Goal: Find specific page/section: Find specific page/section

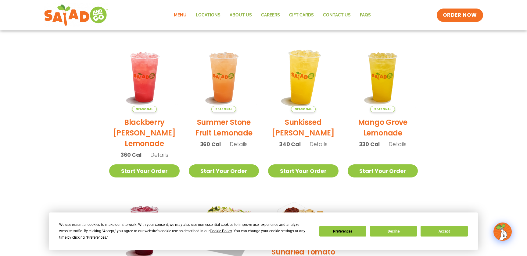
scroll to position [114, 0]
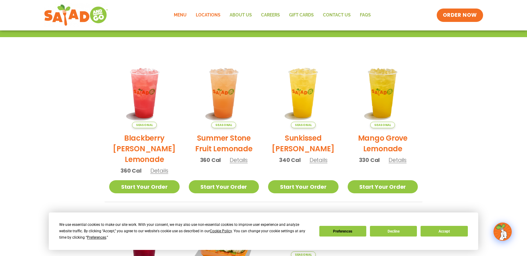
click at [206, 11] on link "Locations" at bounding box center [208, 15] width 34 height 14
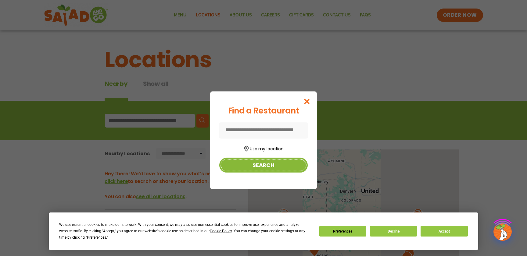
click at [257, 167] on button "Search" at bounding box center [263, 165] width 88 height 15
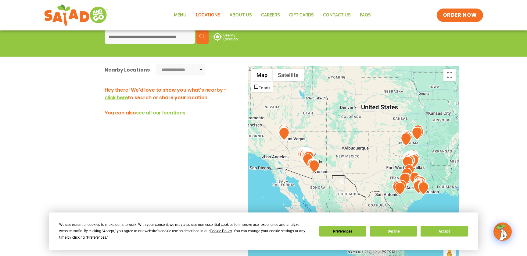
scroll to position [86, 0]
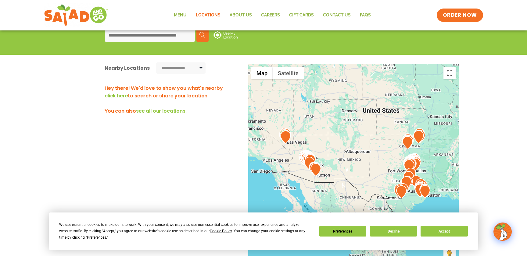
drag, startPoint x: 347, startPoint y: 124, endPoint x: 350, endPoint y: 138, distance: 14.3
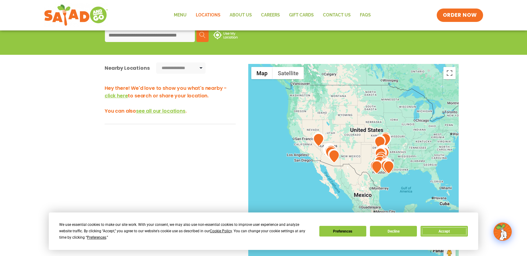
click at [438, 227] on button "Accept" at bounding box center [443, 231] width 47 height 11
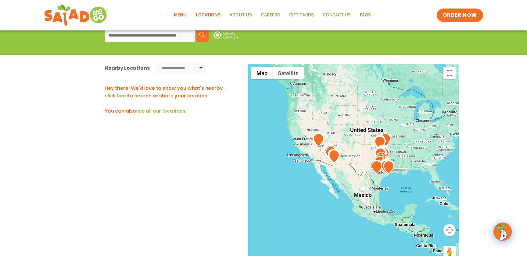
click at [179, 14] on link "Menu" at bounding box center [180, 15] width 22 height 14
